Goal: Transaction & Acquisition: Purchase product/service

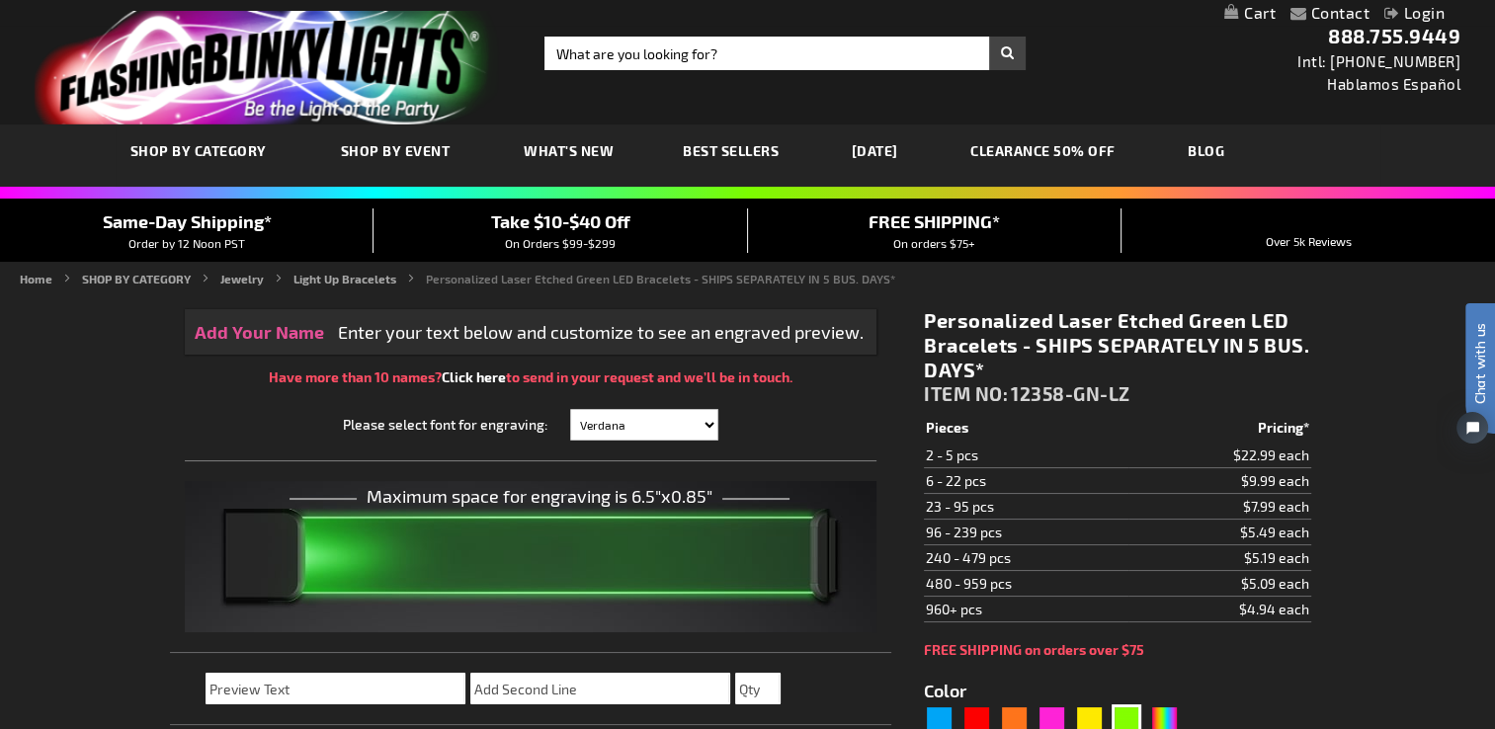
click at [225, 40] on img "store logo" at bounding box center [267, 68] width 465 height 114
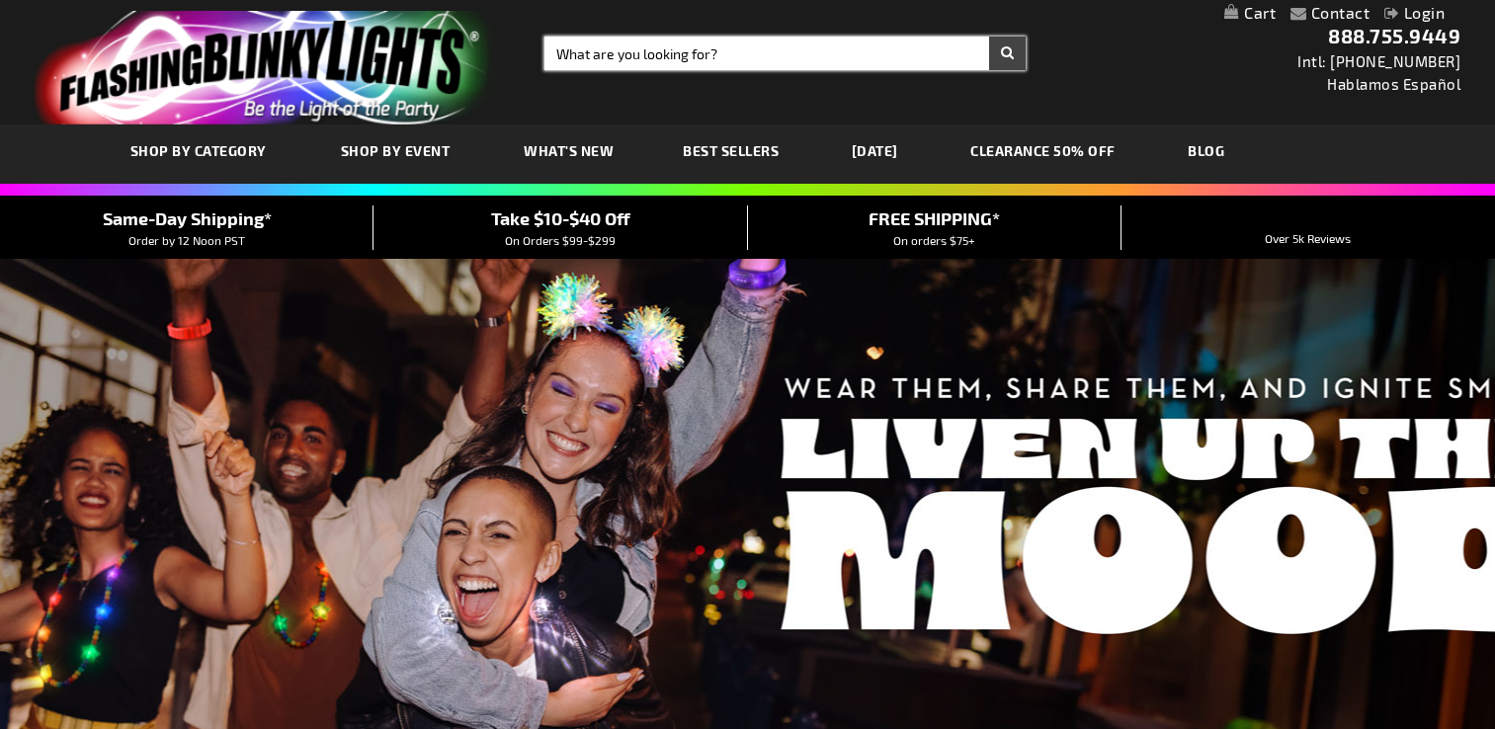
drag, startPoint x: 0, startPoint y: 0, endPoint x: 627, endPoint y: 61, distance: 629.6
click at [627, 61] on input "Search" at bounding box center [785, 54] width 481 height 34
type input "logo light up bracelet"
click at [989, 37] on button "Search" at bounding box center [1007, 54] width 37 height 34
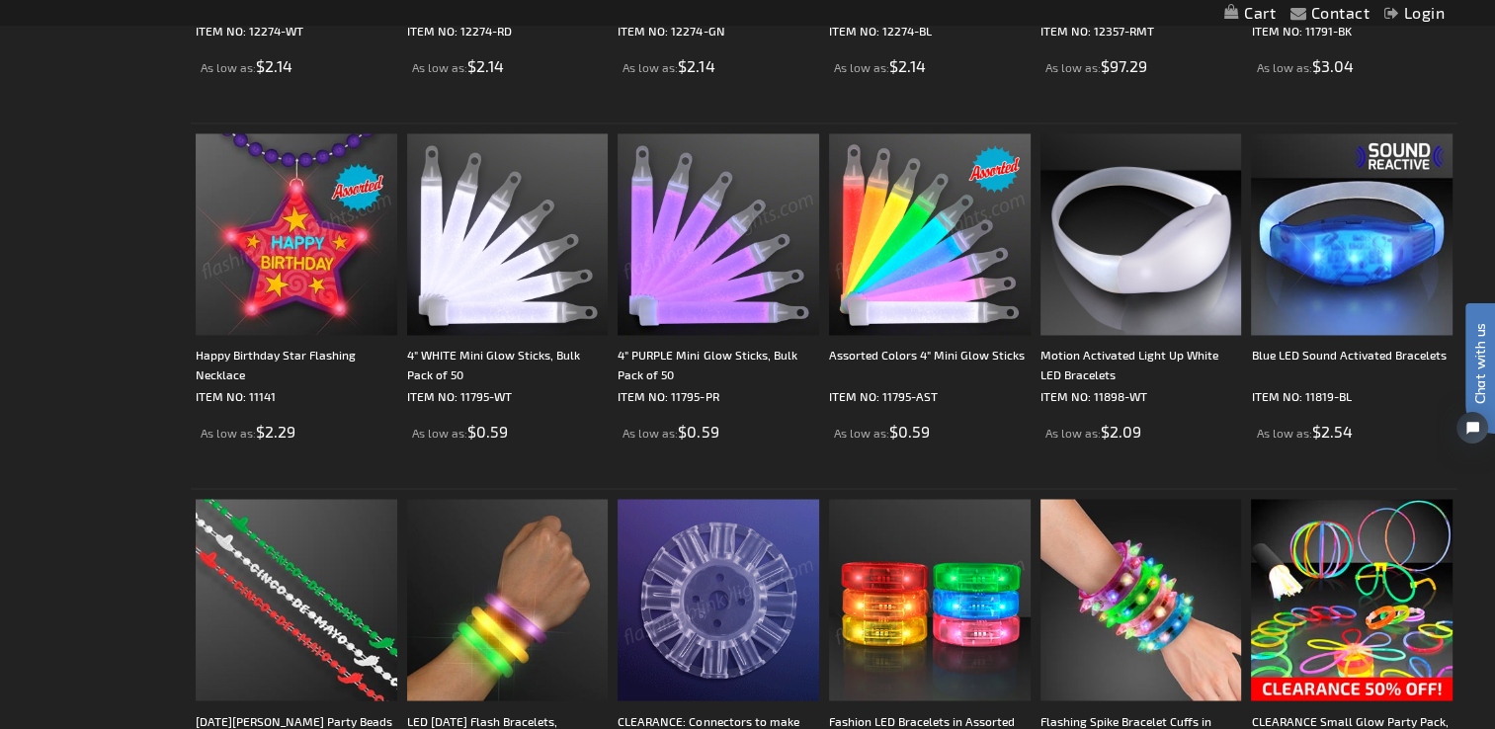
scroll to position [3459, 0]
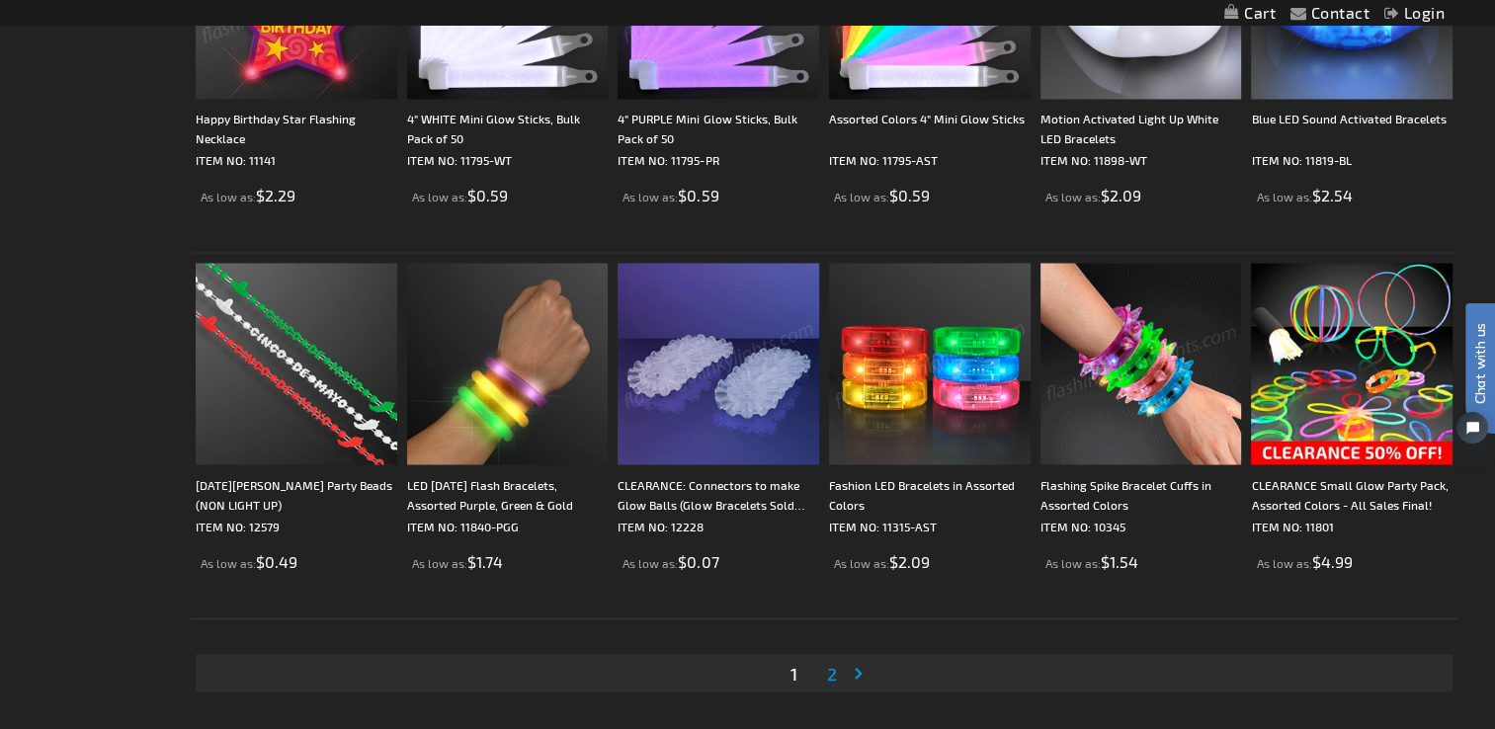
click at [1142, 392] on img at bounding box center [1142, 364] width 202 height 202
